Goal: Task Accomplishment & Management: Complete application form

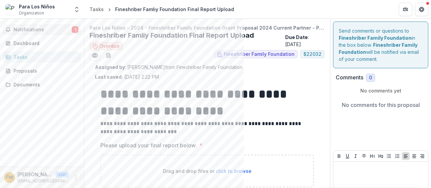
click at [44, 31] on span "Notifications" at bounding box center [42, 30] width 58 height 6
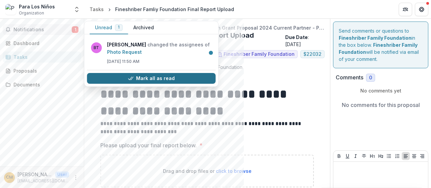
click at [117, 81] on button "Mark all as read" at bounding box center [151, 78] width 129 height 11
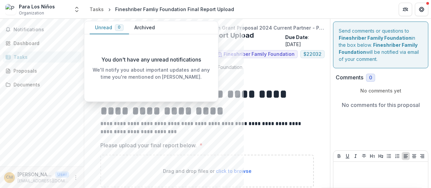
click at [42, 59] on div "Tasks" at bounding box center [44, 57] width 62 height 7
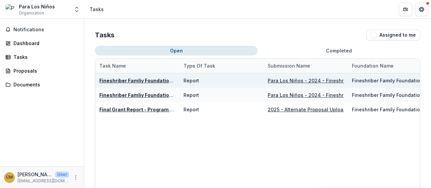
click at [278, 80] on u "Para Los Niños - 2024 - Fineshriber Family Foundation Grant Proposal 2024 Curre…" at bounding box center [401, 81] width 266 height 6
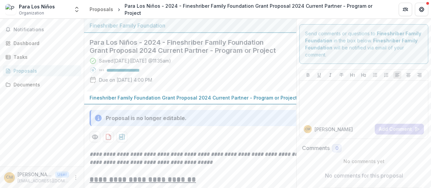
click at [74, 49] on div "Notifications Dashboard Tasks Proposals Documents" at bounding box center [42, 93] width 84 height 148
click at [27, 58] on div "Tasks" at bounding box center [44, 57] width 62 height 7
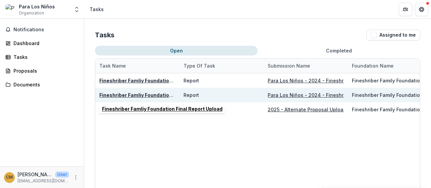
click at [136, 96] on u "Fineshriber Famliy Foundation Final Report Upload" at bounding box center [159, 95] width 121 height 6
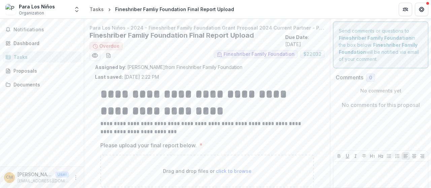
click at [41, 56] on div "Tasks" at bounding box center [44, 57] width 62 height 7
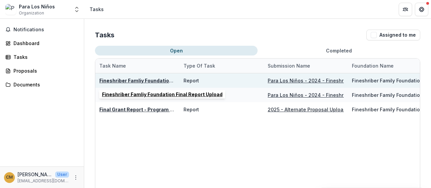
click at [143, 79] on u "Fineshriber Famliy Foundation Final Report Upload" at bounding box center [159, 81] width 121 height 6
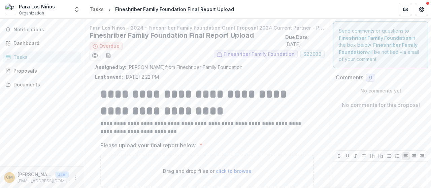
click at [40, 58] on div "Tasks" at bounding box center [44, 57] width 62 height 7
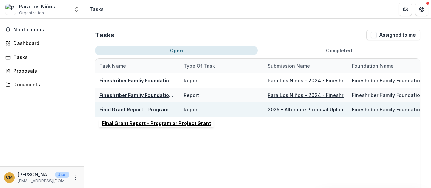
click at [153, 110] on u "Final Grant Report - Program or Project Grant" at bounding box center [153, 110] width 109 height 6
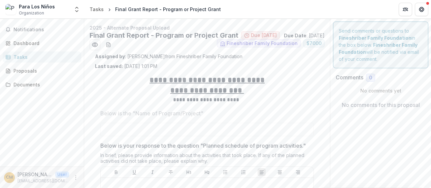
click at [37, 57] on div "Tasks" at bounding box center [44, 57] width 62 height 7
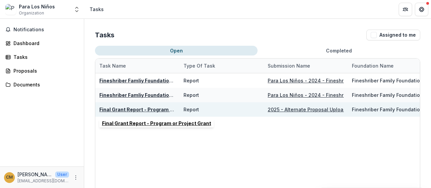
click at [150, 107] on u "Final Grant Report - Program or Project Grant" at bounding box center [153, 110] width 109 height 6
